Goal: Task Accomplishment & Management: Complete application form

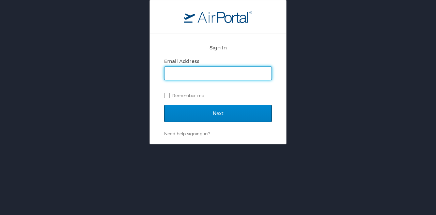
type input "[PERSON_NAME][EMAIL_ADDRESS][DOMAIN_NAME]"
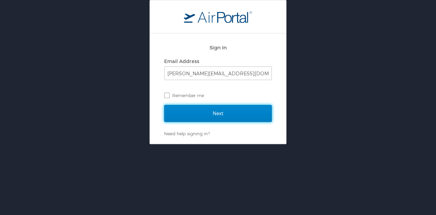
click at [215, 119] on input "Next" at bounding box center [218, 113] width 108 height 17
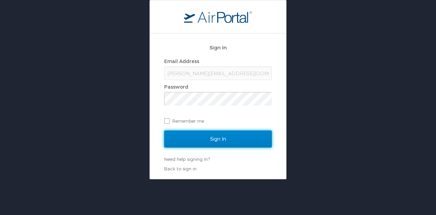
click at [213, 137] on input "Sign In" at bounding box center [218, 138] width 108 height 17
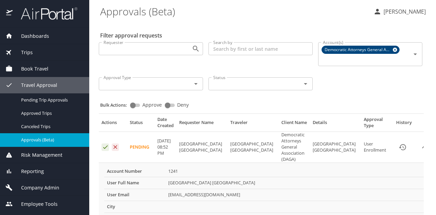
scroll to position [20, 0]
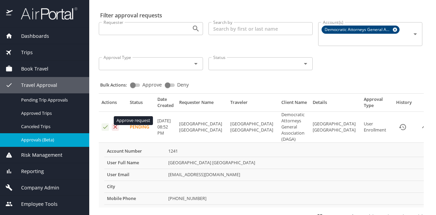
click at [104, 124] on icon "Approval table" at bounding box center [105, 127] width 6 height 6
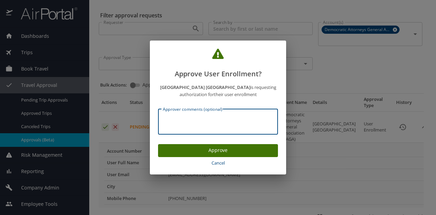
click at [173, 119] on textarea "Approver comments (optional)" at bounding box center [218, 121] width 110 height 13
type textarea "NV OAG"
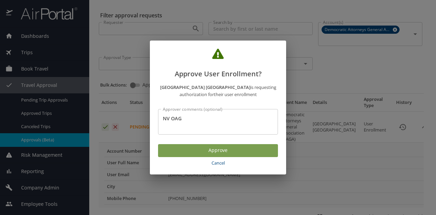
click at [217, 150] on span "Approve" at bounding box center [218, 150] width 109 height 9
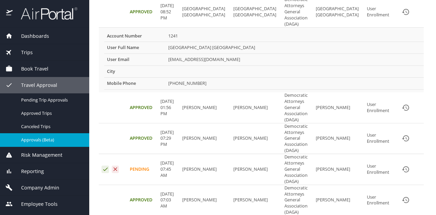
scroll to position [136, 0]
click at [425, 167] on icon "expand row" at bounding box center [427, 168] width 4 height 2
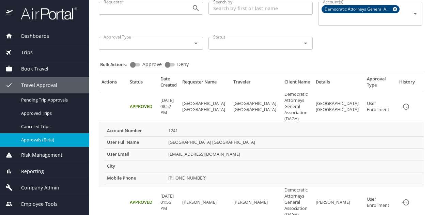
scroll to position [0, 0]
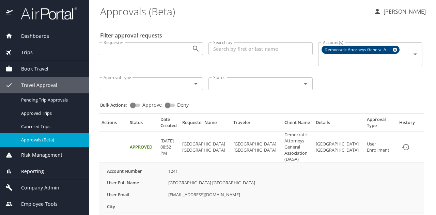
click at [41, 36] on span "Dashboards" at bounding box center [31, 35] width 36 height 7
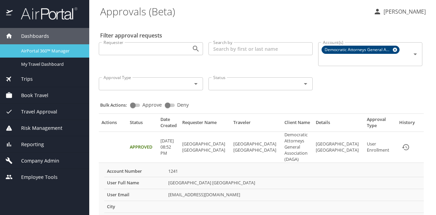
click at [52, 48] on span "AirPortal 360™ Manager" at bounding box center [51, 51] width 60 height 6
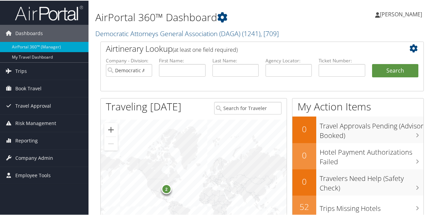
click at [391, 15] on span "[PERSON_NAME]" at bounding box center [401, 13] width 42 height 7
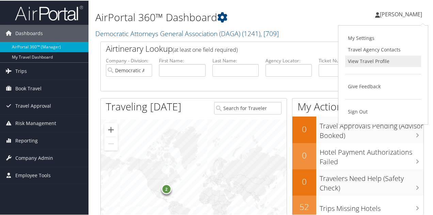
click at [363, 57] on link "View Travel Profile" at bounding box center [383, 61] width 76 height 12
